Goal: Navigation & Orientation: Find specific page/section

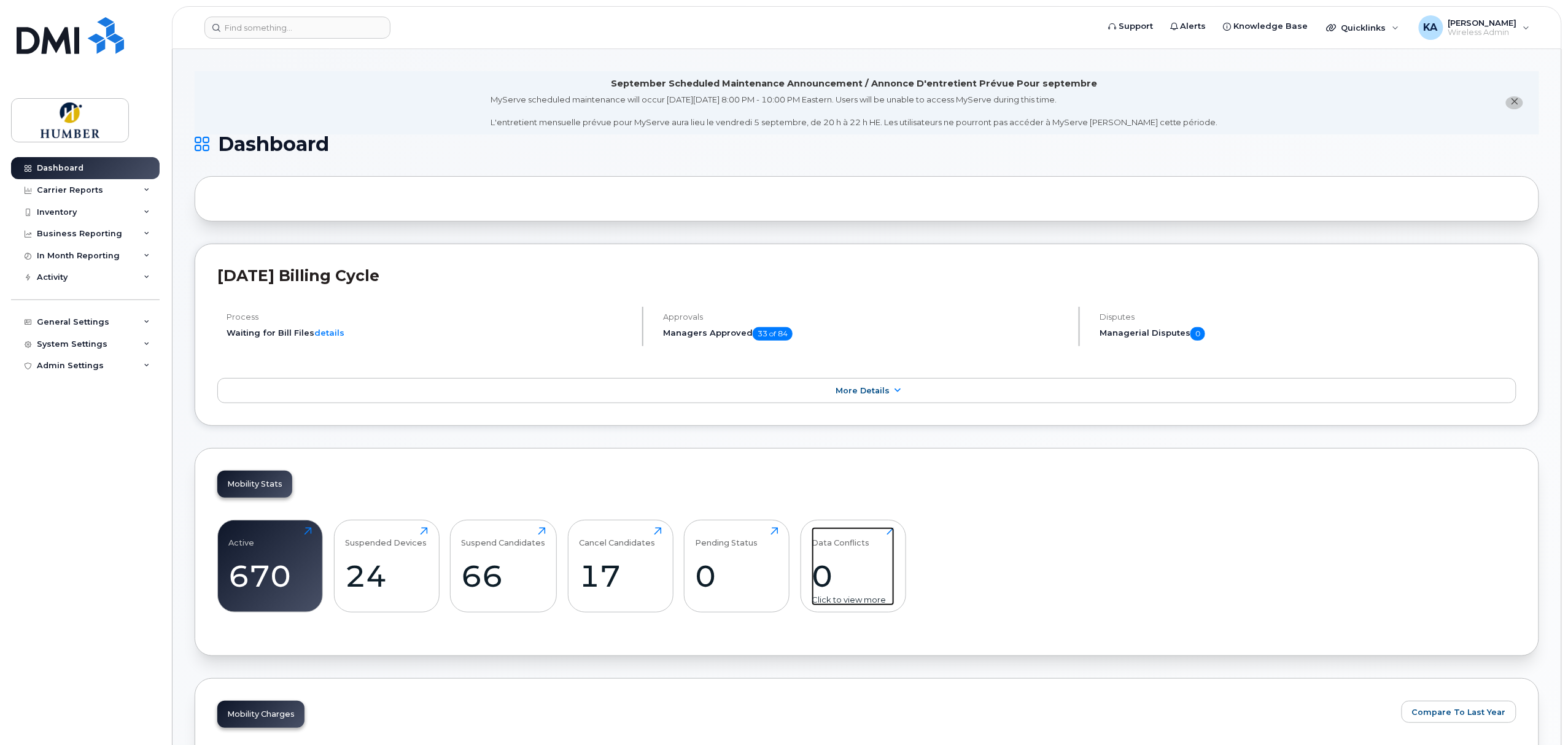
click at [831, 579] on div "0" at bounding box center [853, 576] width 83 height 36
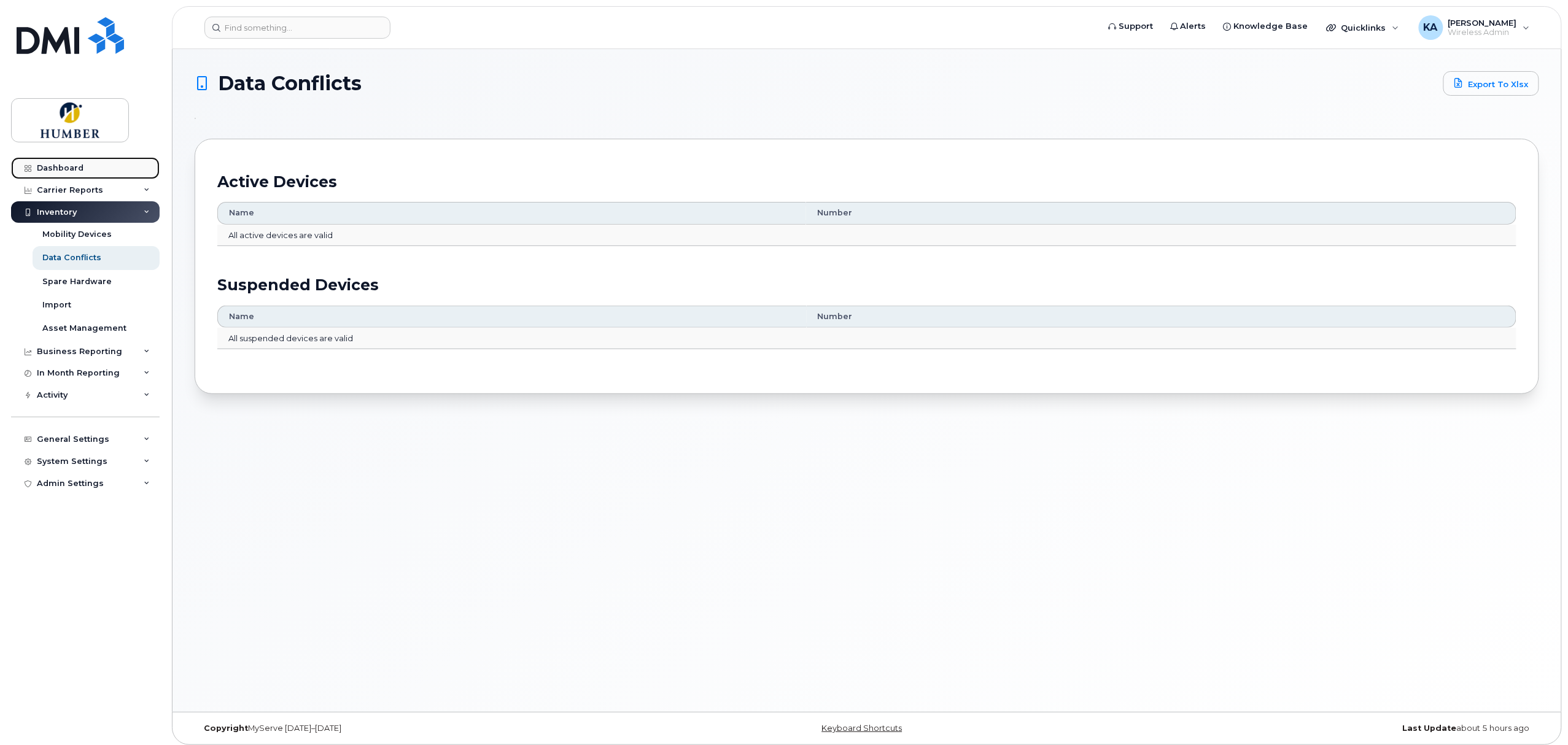
click at [64, 163] on link "Dashboard" at bounding box center [85, 168] width 148 height 22
